Goal: Task Accomplishment & Management: Use online tool/utility

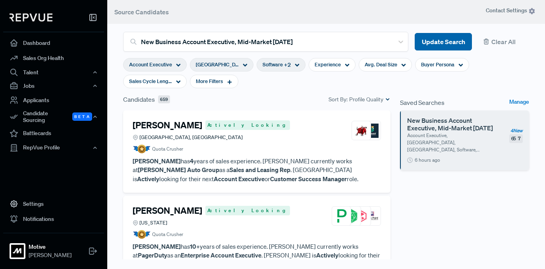
click at [427, 40] on button "Update Search" at bounding box center [442, 42] width 57 height 18
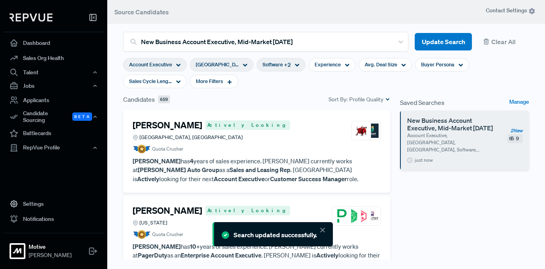
click at [220, 145] on article "Quota Crusher" at bounding box center [257, 148] width 248 height 9
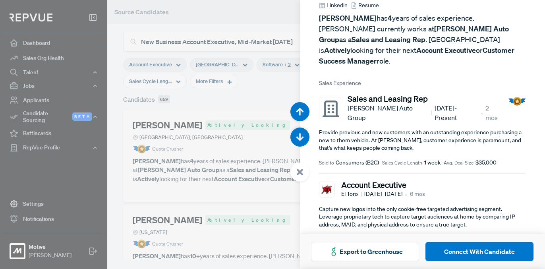
scroll to position [60, 0]
click at [254, 104] on div at bounding box center [272, 134] width 545 height 269
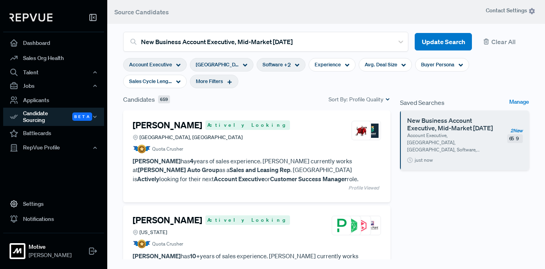
click at [227, 80] on icon at bounding box center [230, 82] width 6 height 6
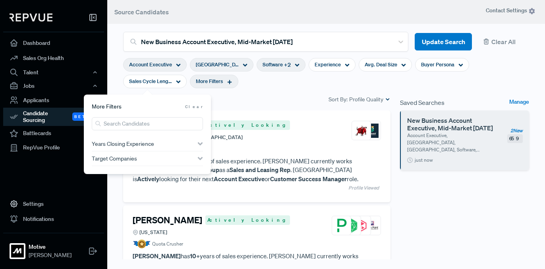
click at [246, 84] on section "Account Executive [GEOGRAPHIC_DATA], [GEOGRAPHIC_DATA] Software + 2 Experience …" at bounding box center [326, 73] width 406 height 43
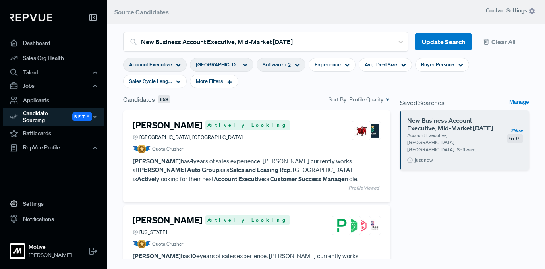
click at [243, 65] on use at bounding box center [245, 65] width 4 height 3
click at [293, 97] on div "Candidates 659 Sort By: Profile Quality" at bounding box center [256, 99] width 267 height 10
click at [243, 65] on use at bounding box center [245, 65] width 4 height 3
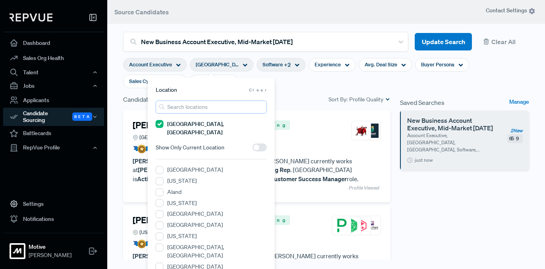
click at [189, 105] on input "search" at bounding box center [211, 106] width 111 height 13
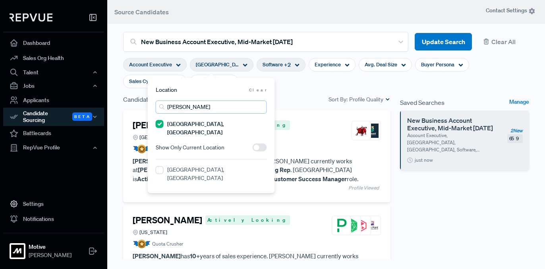
type input "[PERSON_NAME]"
click at [192, 165] on label "[GEOGRAPHIC_DATA], [GEOGRAPHIC_DATA]" at bounding box center [217, 173] width 100 height 17
click at [164, 166] on TN "[GEOGRAPHIC_DATA], [GEOGRAPHIC_DATA]" at bounding box center [160, 170] width 8 height 8
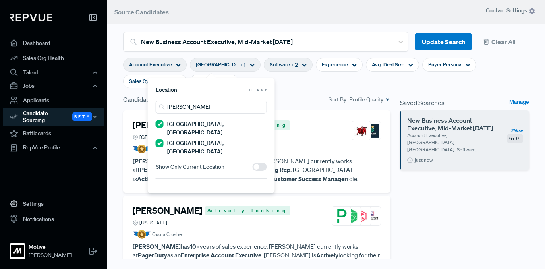
click at [281, 88] on section "Account Executive [GEOGRAPHIC_DATA], [GEOGRAPHIC_DATA] + 1 Software + 2 Experie…" at bounding box center [326, 73] width 406 height 43
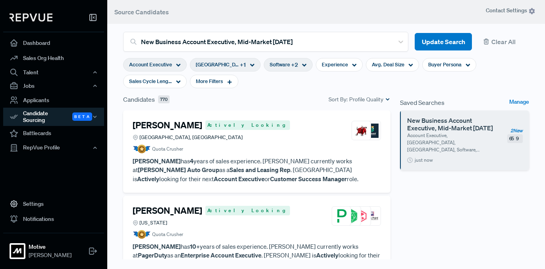
click at [291, 65] on span "+ 2" at bounding box center [294, 65] width 7 height 8
click at [354, 83] on section "Account Executive [GEOGRAPHIC_DATA], [GEOGRAPHIC_DATA] + 1 Software + 2 Experie…" at bounding box center [326, 73] width 406 height 43
click at [196, 84] on span "More Filters" at bounding box center [209, 81] width 27 height 8
click at [235, 87] on section "Account Executive [GEOGRAPHIC_DATA], [GEOGRAPHIC_DATA] + 1 Software + 2 Experie…" at bounding box center [326, 73] width 406 height 43
click at [169, 65] on span "Account Executive" at bounding box center [150, 65] width 43 height 8
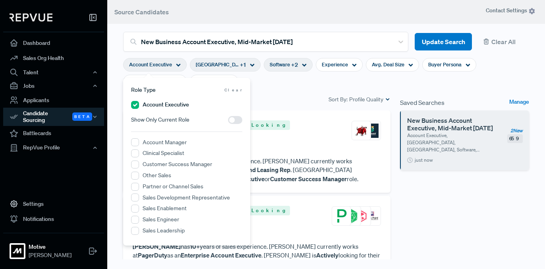
click at [273, 92] on section "Account Executive [GEOGRAPHIC_DATA], [GEOGRAPHIC_DATA] + 1 Software + 2 Experie…" at bounding box center [326, 73] width 406 height 43
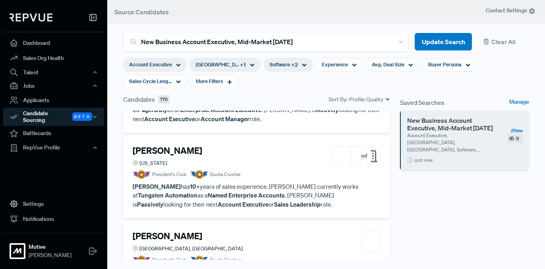
scroll to position [167, 0]
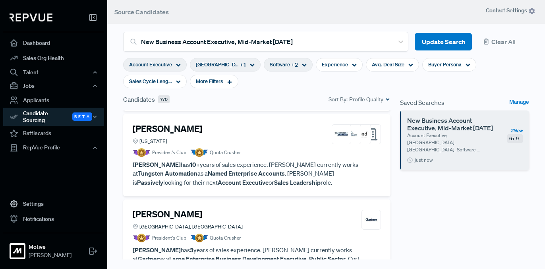
click at [257, 155] on article "President's Club Quota Crusher" at bounding box center [257, 152] width 248 height 9
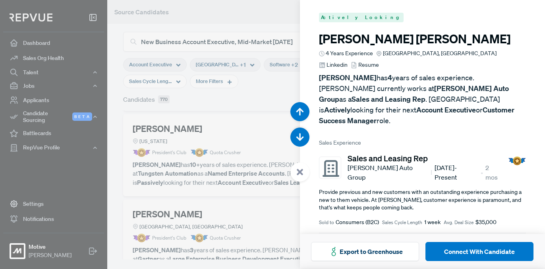
scroll to position [537, 0]
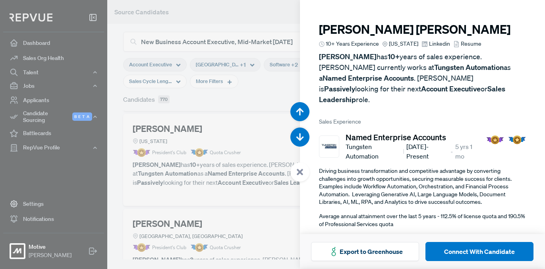
click at [429, 45] on span "Linkedin" at bounding box center [439, 44] width 21 height 8
click at [232, 138] on div at bounding box center [272, 134] width 545 height 269
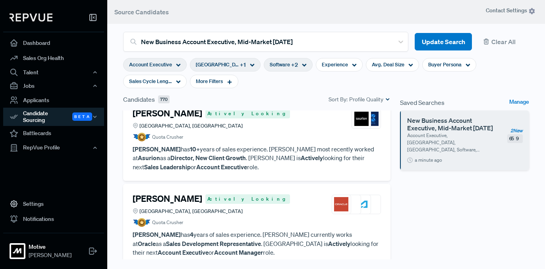
scroll to position [443, 0]
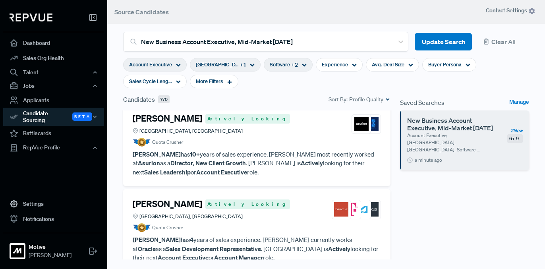
click at [250, 219] on div "[PERSON_NAME] Actively Looking [GEOGRAPHIC_DATA], [GEOGRAPHIC_DATA]" at bounding box center [257, 208] width 248 height 21
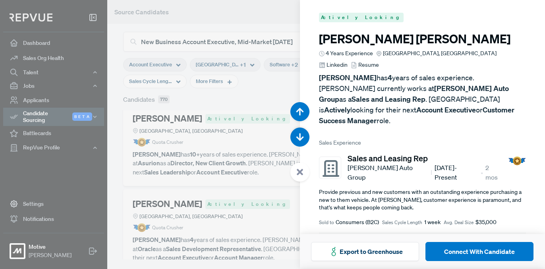
scroll to position [1612, 0]
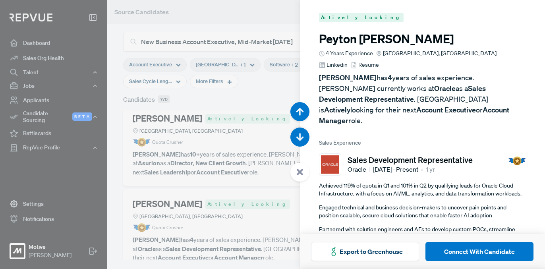
click at [347, 61] on span "Linkedin" at bounding box center [336, 65] width 21 height 8
click at [222, 110] on div at bounding box center [272, 134] width 545 height 269
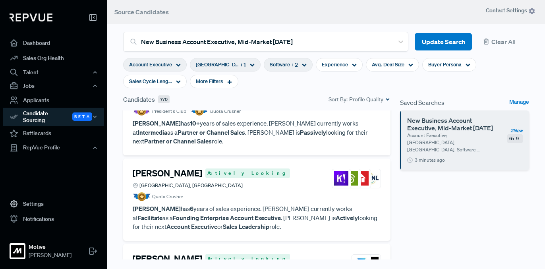
scroll to position [654, 0]
click at [232, 187] on div "[PERSON_NAME] Actively [GEOGRAPHIC_DATA], [GEOGRAPHIC_DATA]" at bounding box center [257, 177] width 248 height 21
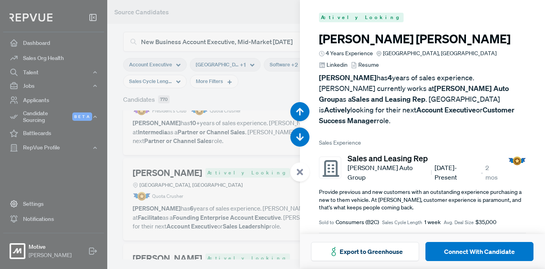
scroll to position [2150, 0]
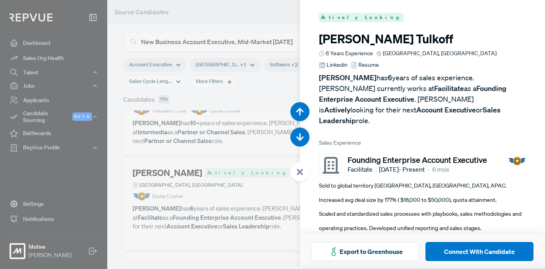
click at [347, 61] on span "Linkedin" at bounding box center [336, 65] width 21 height 8
click at [189, 132] on div at bounding box center [272, 134] width 545 height 269
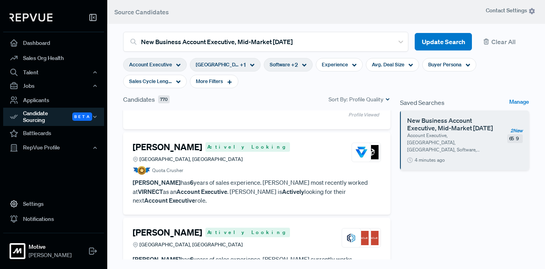
scroll to position [777, 0]
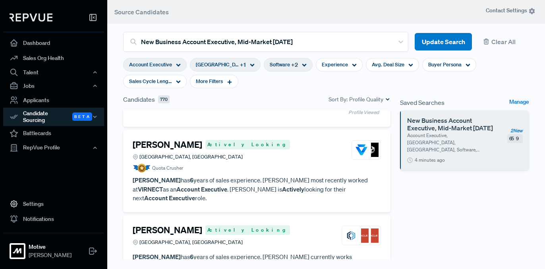
click at [213, 159] on div "[GEOGRAPHIC_DATA], [GEOGRAPHIC_DATA]" at bounding box center [211, 157] width 157 height 8
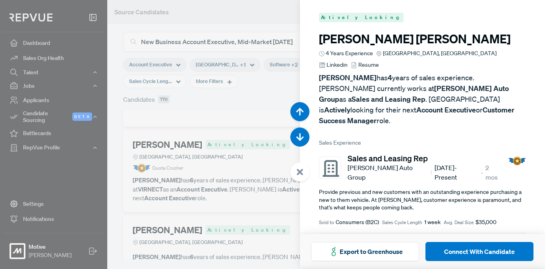
scroll to position [2418, 0]
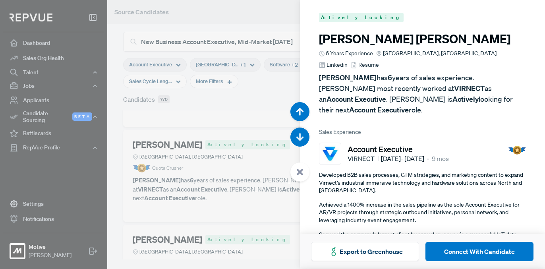
click at [347, 61] on span "Linkedin" at bounding box center [336, 65] width 21 height 8
click at [198, 119] on div at bounding box center [272, 134] width 545 height 269
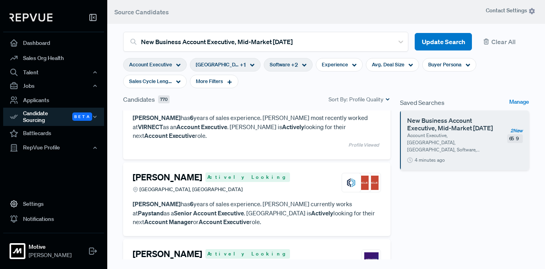
scroll to position [869, 0]
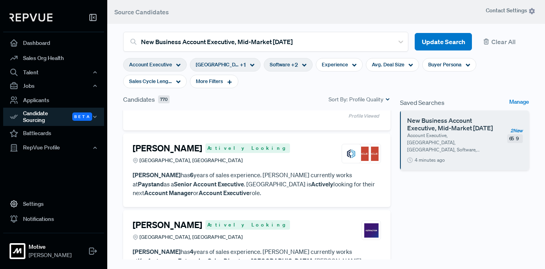
click at [189, 143] on h4 "[PERSON_NAME]" at bounding box center [167, 148] width 69 height 10
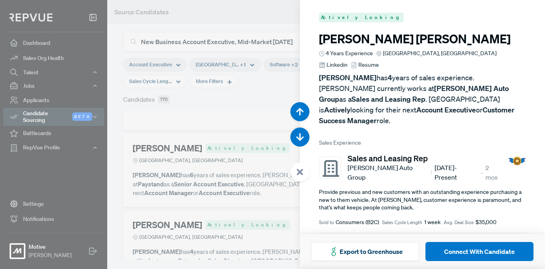
scroll to position [2687, 0]
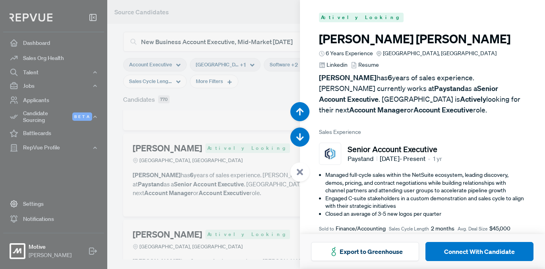
click at [398, 54] on span "[GEOGRAPHIC_DATA], [GEOGRAPHIC_DATA]" at bounding box center [440, 53] width 114 height 8
click at [347, 61] on span "Linkedin" at bounding box center [336, 65] width 21 height 8
click at [224, 106] on div at bounding box center [272, 134] width 545 height 269
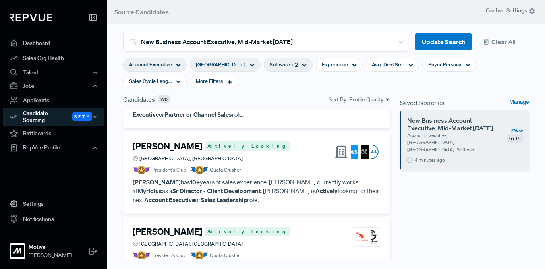
scroll to position [1119, 0]
click at [228, 146] on div "[PERSON_NAME] Actively Looking [GEOGRAPHIC_DATA], [GEOGRAPHIC_DATA]" at bounding box center [257, 150] width 248 height 21
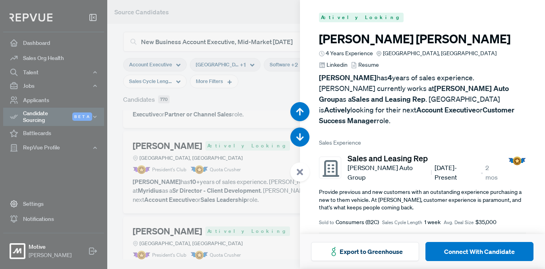
scroll to position [3493, 0]
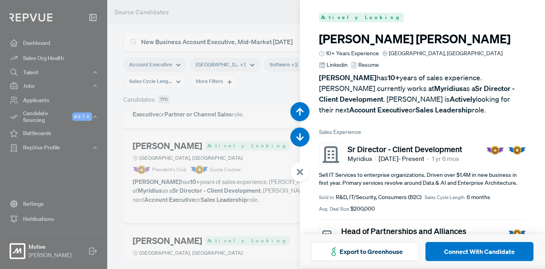
click at [202, 162] on div at bounding box center [272, 134] width 545 height 269
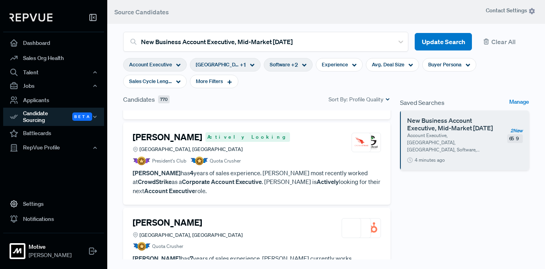
scroll to position [1224, 0]
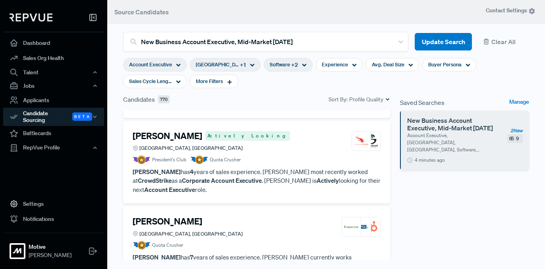
click at [253, 132] on div "[PERSON_NAME] Actively Looking [GEOGRAPHIC_DATA], [GEOGRAPHIC_DATA]" at bounding box center [257, 141] width 248 height 21
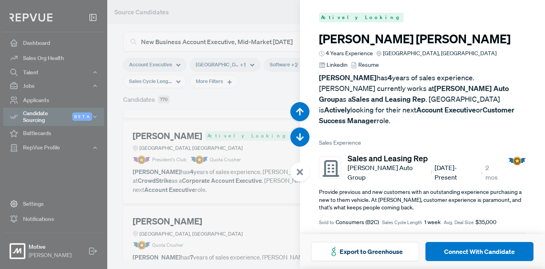
scroll to position [3762, 0]
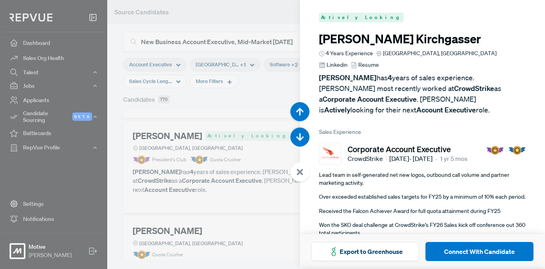
click at [347, 61] on span "Linkedin" at bounding box center [336, 65] width 21 height 8
click at [209, 149] on div at bounding box center [272, 134] width 545 height 269
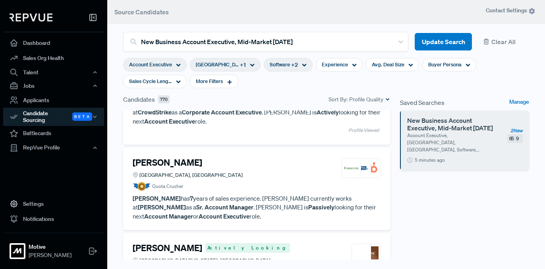
scroll to position [1294, 0]
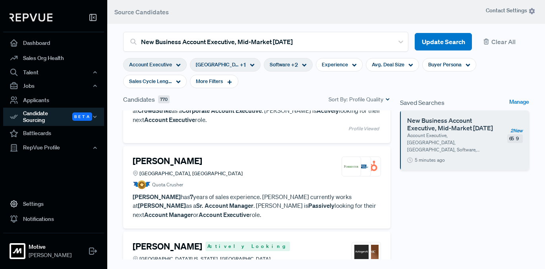
click at [174, 169] on span "[GEOGRAPHIC_DATA], [GEOGRAPHIC_DATA]" at bounding box center [190, 173] width 103 height 8
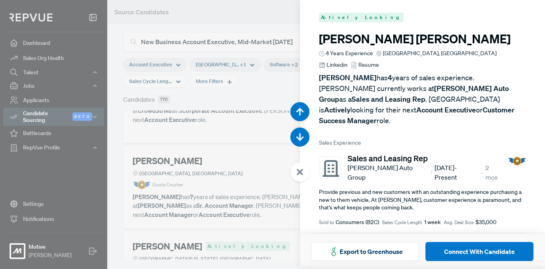
scroll to position [4030, 0]
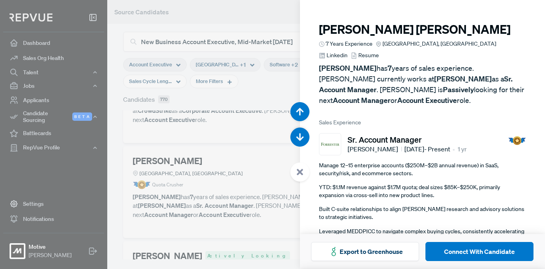
click at [144, 208] on div at bounding box center [272, 134] width 545 height 269
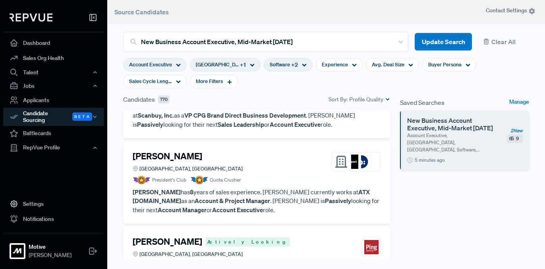
scroll to position [1553, 0]
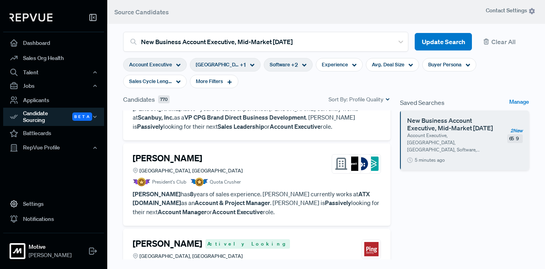
click at [181, 153] on h4 "[PERSON_NAME]" at bounding box center [167, 158] width 69 height 10
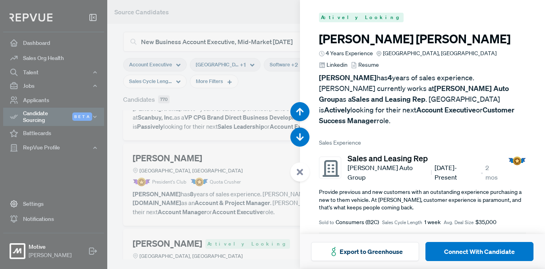
scroll to position [4836, 0]
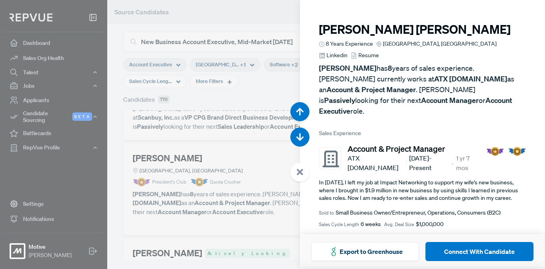
click at [210, 189] on div at bounding box center [272, 134] width 545 height 269
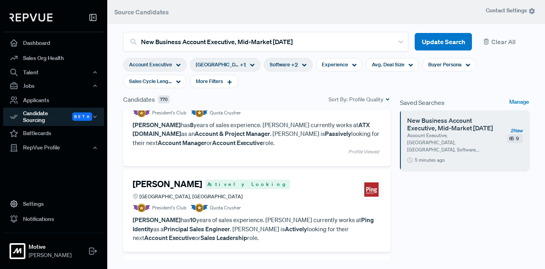
scroll to position [1637, 0]
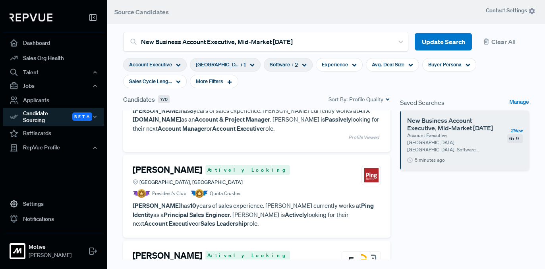
click at [176, 164] on h4 "[PERSON_NAME]" at bounding box center [167, 169] width 69 height 10
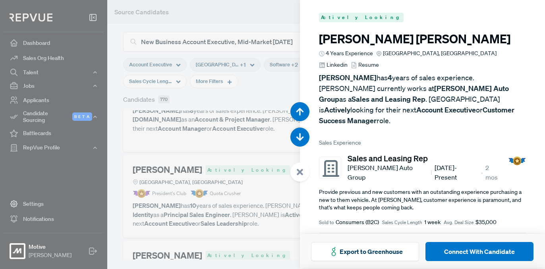
scroll to position [5105, 0]
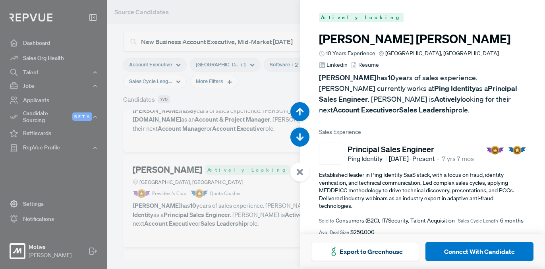
click at [423, 53] on span "[GEOGRAPHIC_DATA], [GEOGRAPHIC_DATA]" at bounding box center [442, 53] width 114 height 8
click at [458, 48] on article "[PERSON_NAME] 10 Years Experience [GEOGRAPHIC_DATA], [GEOGRAPHIC_DATA] Linkedin…" at bounding box center [422, 73] width 207 height 83
click at [347, 61] on span "Linkedin" at bounding box center [336, 65] width 21 height 8
click at [191, 118] on div at bounding box center [272, 134] width 545 height 269
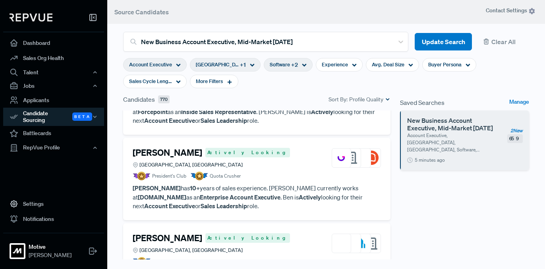
scroll to position [1824, 0]
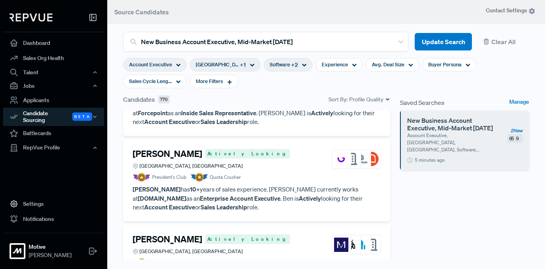
click at [201, 148] on div "[PERSON_NAME] Actively Looking" at bounding box center [211, 153] width 157 height 10
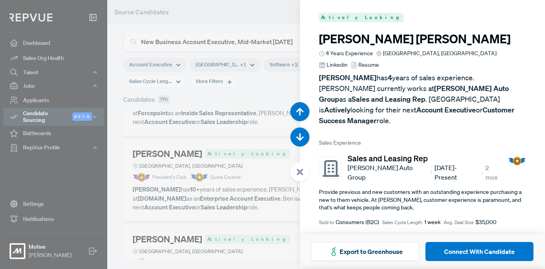
scroll to position [5642, 0]
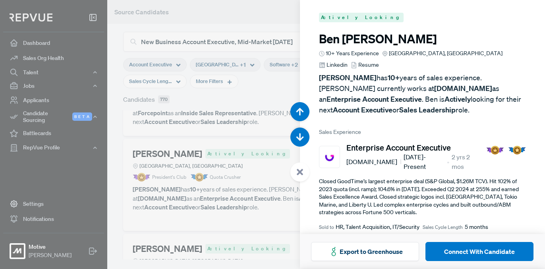
click at [347, 61] on span "Linkedin" at bounding box center [336, 65] width 21 height 8
click at [213, 98] on div at bounding box center [272, 134] width 545 height 269
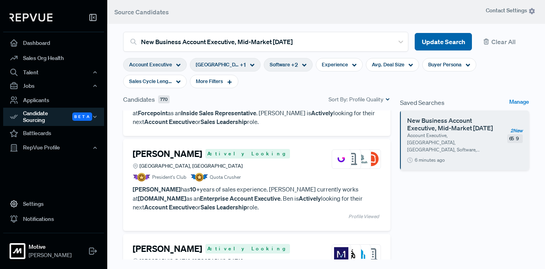
click at [441, 45] on button "Update Search" at bounding box center [442, 42] width 57 height 18
click at [245, 148] on div "[PERSON_NAME] Actively Looking [GEOGRAPHIC_DATA], [GEOGRAPHIC_DATA]" at bounding box center [257, 158] width 248 height 21
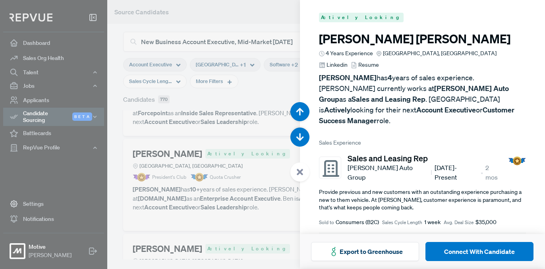
scroll to position [5642, 0]
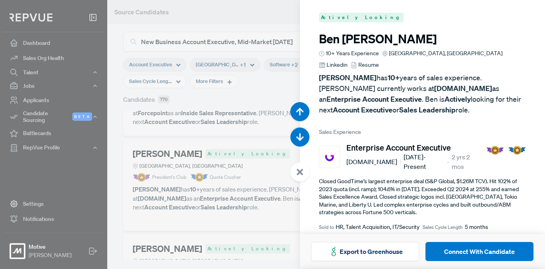
click at [202, 101] on div at bounding box center [272, 134] width 545 height 269
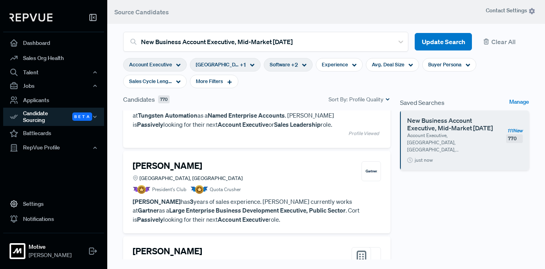
scroll to position [293, 0]
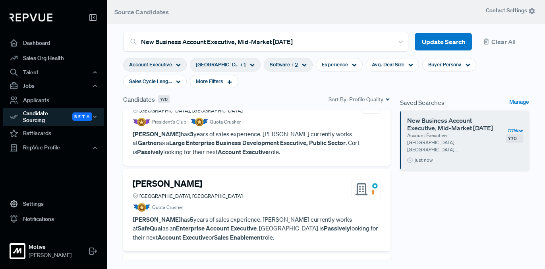
click at [291, 64] on span "+ 2" at bounding box center [294, 65] width 7 height 8
click at [185, 81] on section "Account Executive [GEOGRAPHIC_DATA], [GEOGRAPHIC_DATA] + 1 Software + 2 Experie…" at bounding box center [326, 73] width 406 height 43
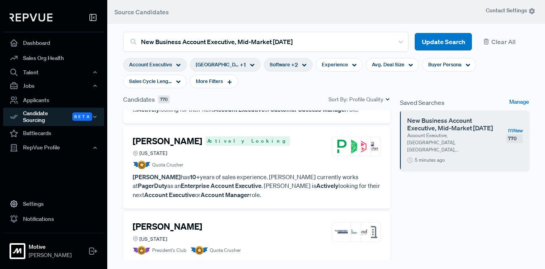
scroll to position [66, 0]
